Goal: Transaction & Acquisition: Purchase product/service

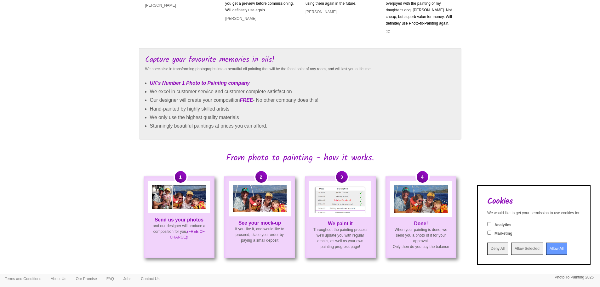
scroll to position [252, 0]
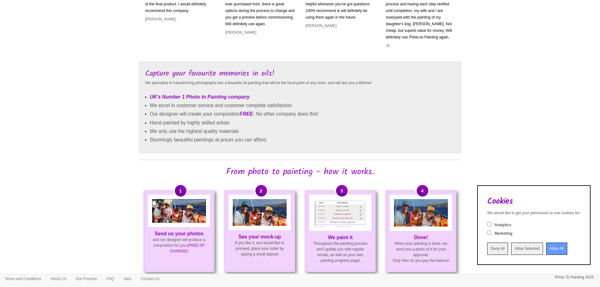
click at [514, 250] on input "Allow Selected" at bounding box center [527, 248] width 32 height 12
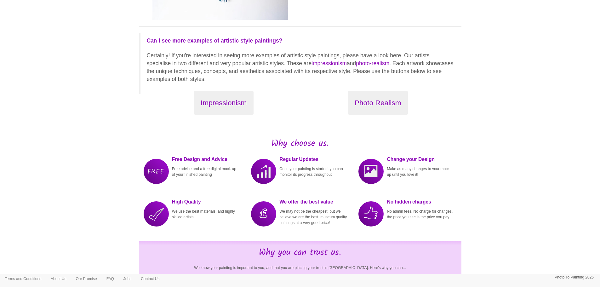
scroll to position [661, 0]
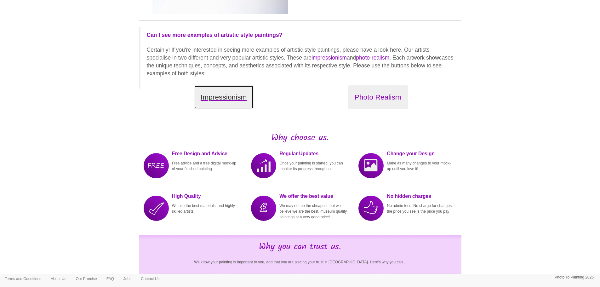
click at [211, 101] on button "Impressionism" at bounding box center [223, 97] width 59 height 24
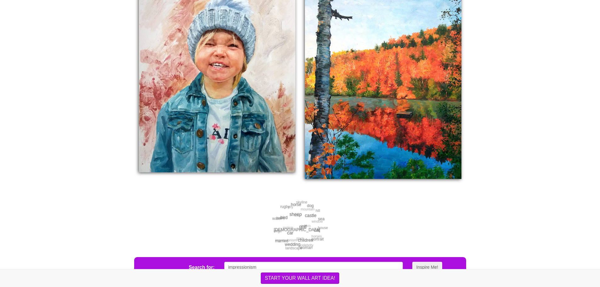
scroll to position [1097, 0]
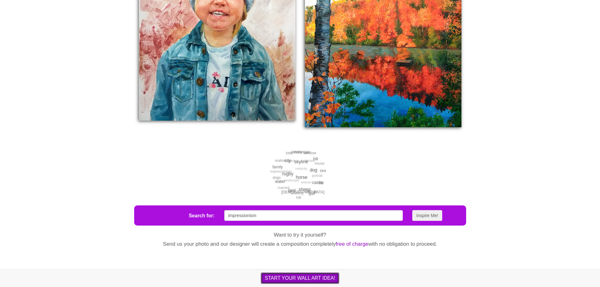
click at [304, 276] on button "START YOUR WALL ART IDEA!" at bounding box center [300, 277] width 78 height 11
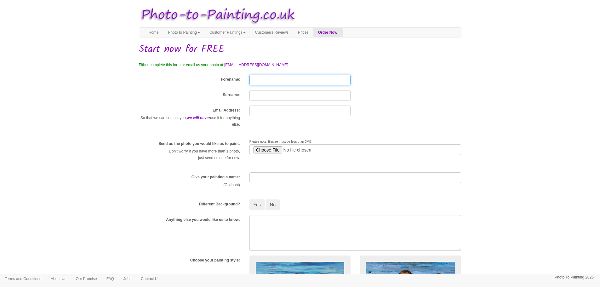
click at [274, 79] on input "Forename" at bounding box center [299, 80] width 101 height 11
type input "Greg"
click at [264, 94] on input "Surname" at bounding box center [299, 95] width 101 height 11
type input "Overton"
click at [271, 108] on input "text" at bounding box center [299, 110] width 101 height 11
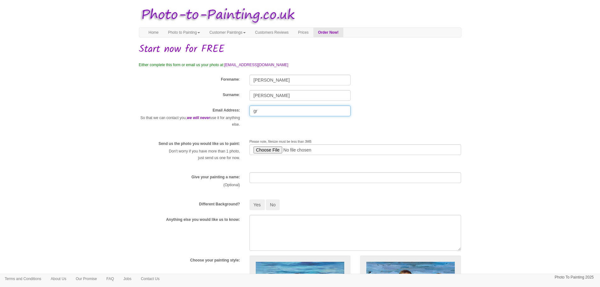
type input "g"
type input "ghoverton@gmail.com"
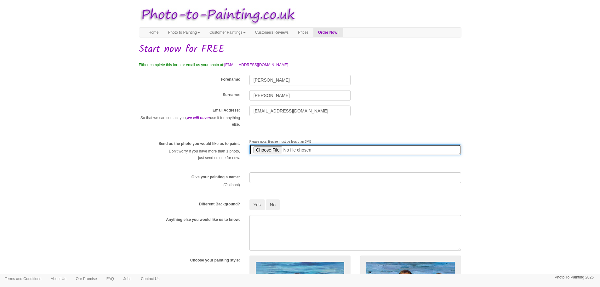
click at [263, 148] on input "file" at bounding box center [355, 149] width 212 height 11
type input "C:\fakepath\Family photo.jpg"
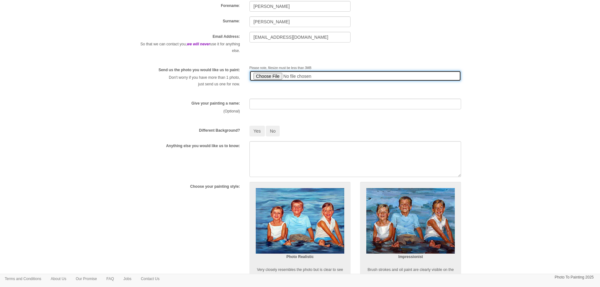
scroll to position [94, 0]
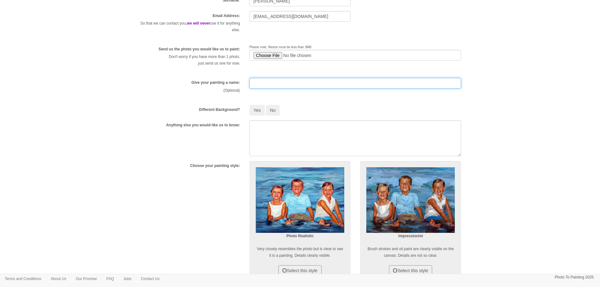
click at [280, 84] on input "text" at bounding box center [355, 83] width 212 height 11
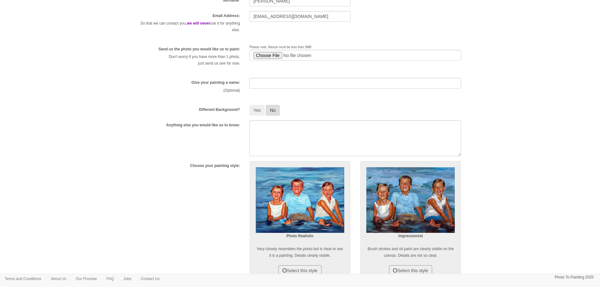
click at [274, 110] on button "No" at bounding box center [273, 110] width 14 height 11
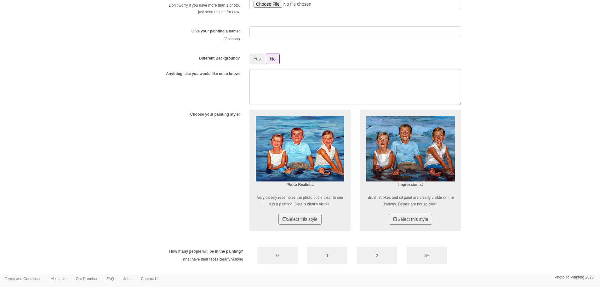
scroll to position [157, 0]
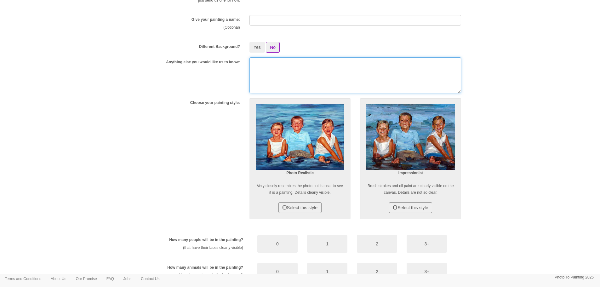
click at [279, 82] on textarea at bounding box center [355, 75] width 212 height 36
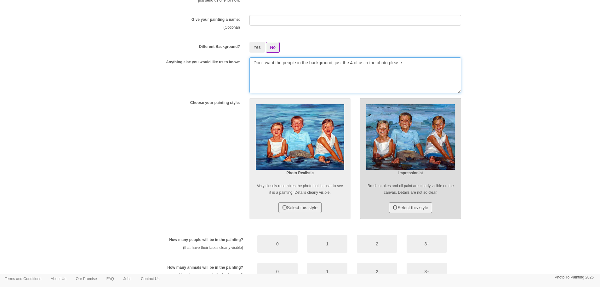
type textarea "Don't want the people in the background, just the 4 of us in the photo please"
click at [391, 132] on img at bounding box center [410, 137] width 88 height 66
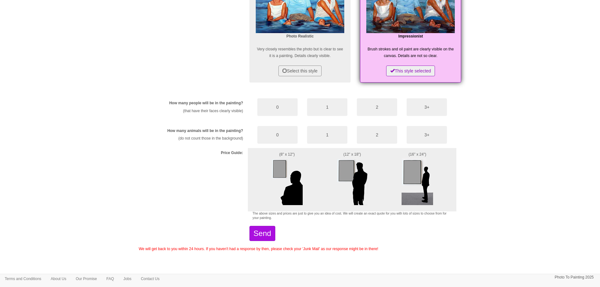
scroll to position [295, 0]
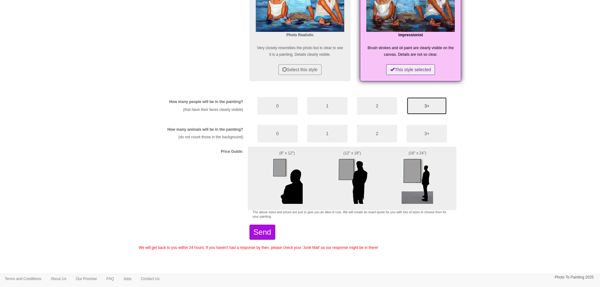
click at [422, 106] on button "3+" at bounding box center [426, 106] width 40 height 18
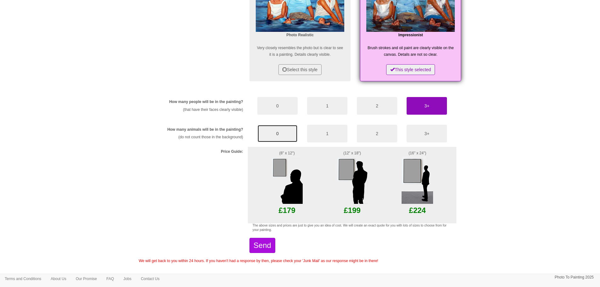
click at [283, 132] on button "0" at bounding box center [277, 134] width 40 height 18
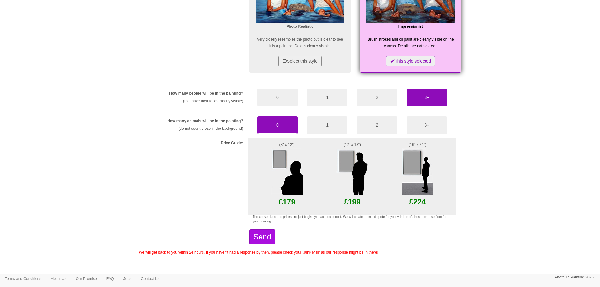
scroll to position [308, 0]
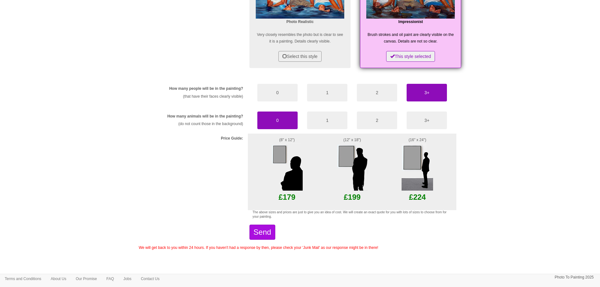
click at [341, 159] on img at bounding box center [351, 166] width 31 height 47
click at [352, 159] on img at bounding box center [351, 166] width 31 height 47
click at [281, 144] on img at bounding box center [286, 166] width 31 height 47
click at [355, 169] on img at bounding box center [351, 166] width 31 height 47
click at [351, 198] on p "£199" at bounding box center [352, 196] width 43 height 13
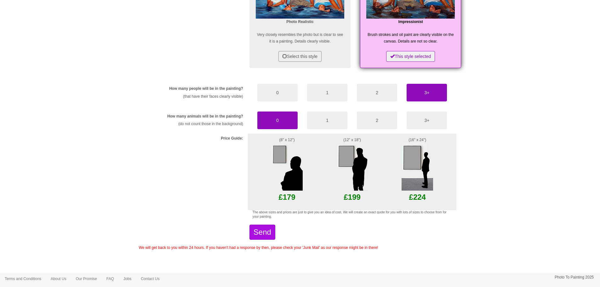
click at [346, 133] on div "(12" x 18") £199" at bounding box center [352, 171] width 52 height 76
click at [347, 150] on img at bounding box center [351, 166] width 31 height 47
click at [349, 148] on img at bounding box center [351, 166] width 31 height 47
click at [273, 232] on button "Send" at bounding box center [262, 231] width 26 height 15
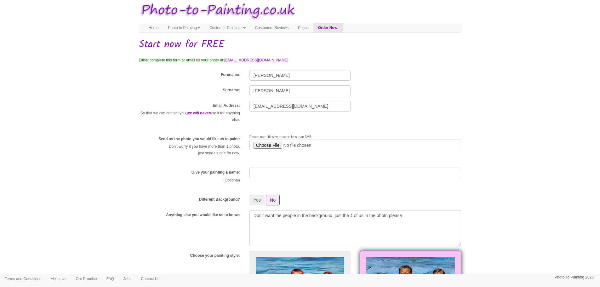
scroll to position [0, 0]
